Goal: Navigation & Orientation: Find specific page/section

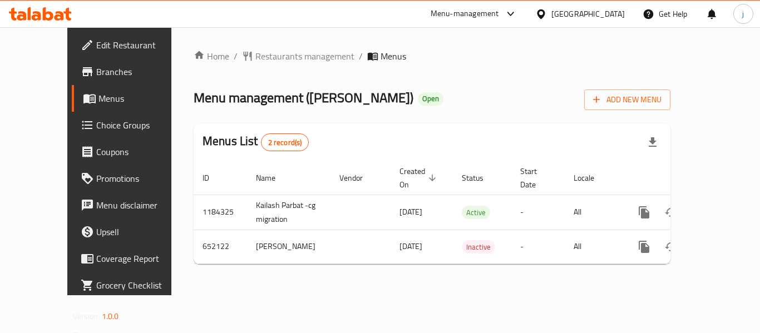
click at [545, 12] on icon at bounding box center [541, 13] width 8 height 9
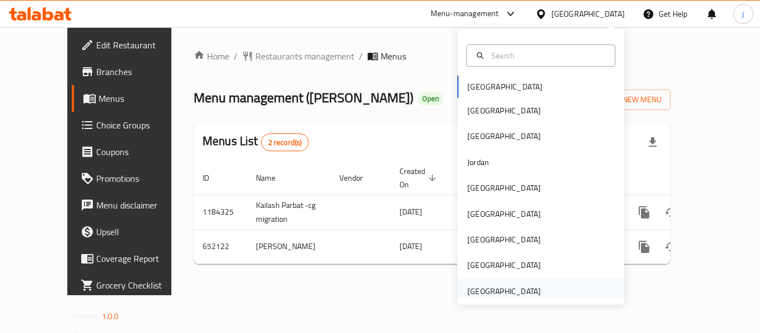
click at [539, 289] on div "[GEOGRAPHIC_DATA]" at bounding box center [503, 292] width 91 height 26
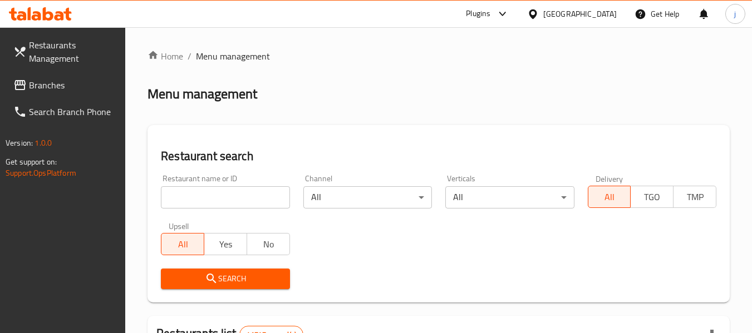
click at [52, 85] on span "Branches" at bounding box center [73, 84] width 88 height 13
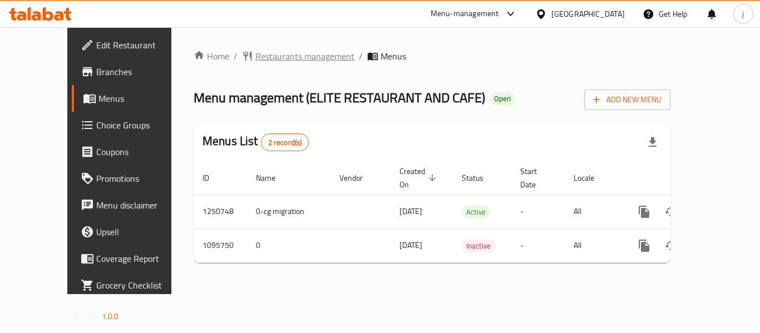
click at [255, 60] on span "Restaurants management" at bounding box center [304, 56] width 99 height 13
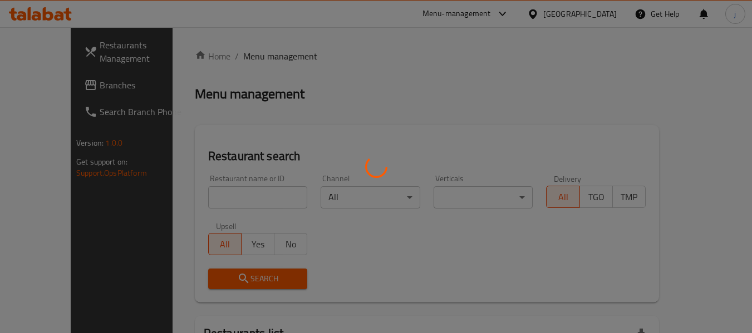
click at [58, 83] on div at bounding box center [376, 166] width 752 height 333
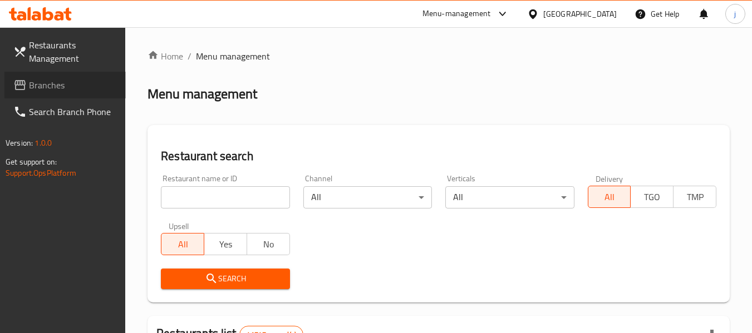
click at [53, 83] on span "Branches" at bounding box center [73, 84] width 88 height 13
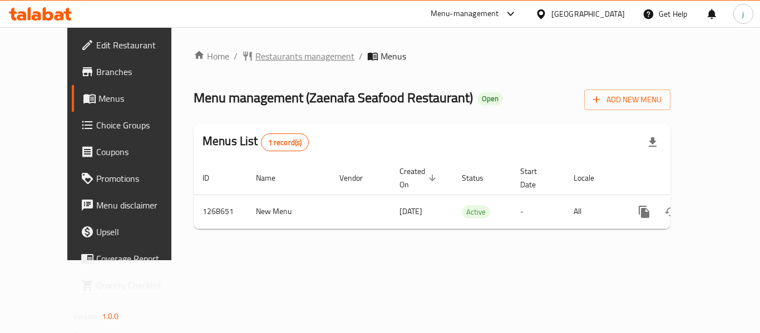
click at [255, 58] on span "Restaurants management" at bounding box center [304, 56] width 99 height 13
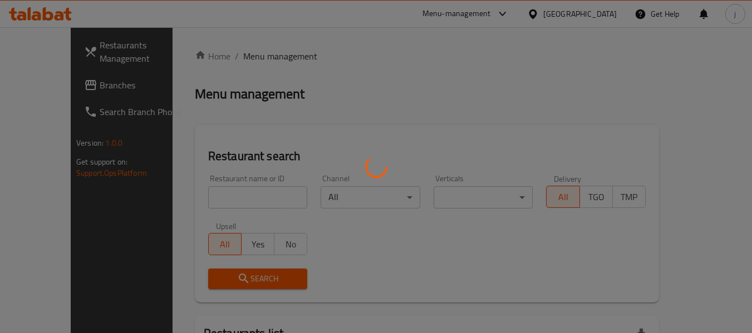
click at [76, 92] on div at bounding box center [376, 166] width 752 height 333
click at [65, 90] on div at bounding box center [376, 166] width 752 height 333
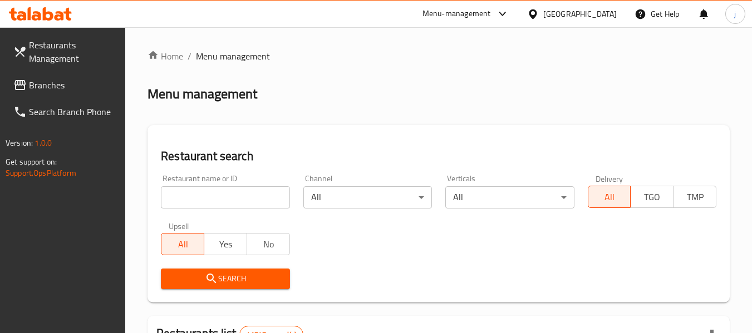
click at [65, 90] on span "Branches" at bounding box center [73, 84] width 88 height 13
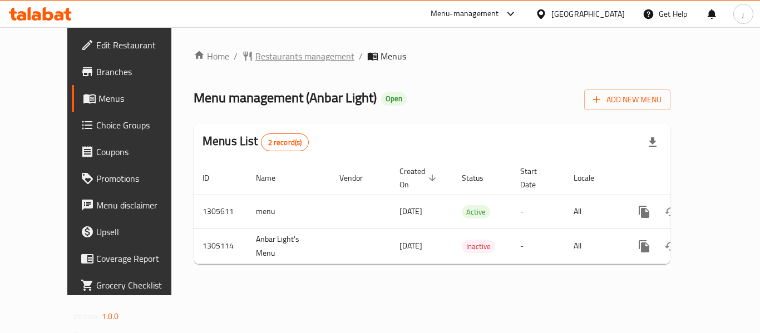
click at [271, 55] on span "Restaurants management" at bounding box center [304, 56] width 99 height 13
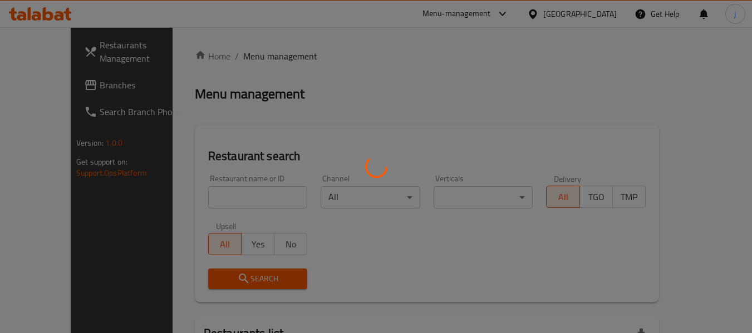
click at [38, 87] on div at bounding box center [376, 166] width 752 height 333
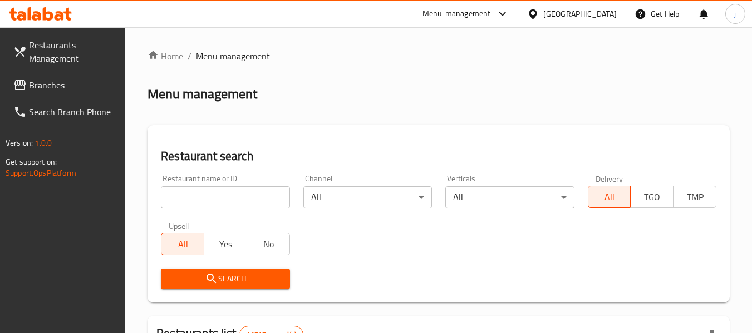
click at [38, 87] on span "Branches" at bounding box center [73, 84] width 88 height 13
